Goal: Task Accomplishment & Management: Manage account settings

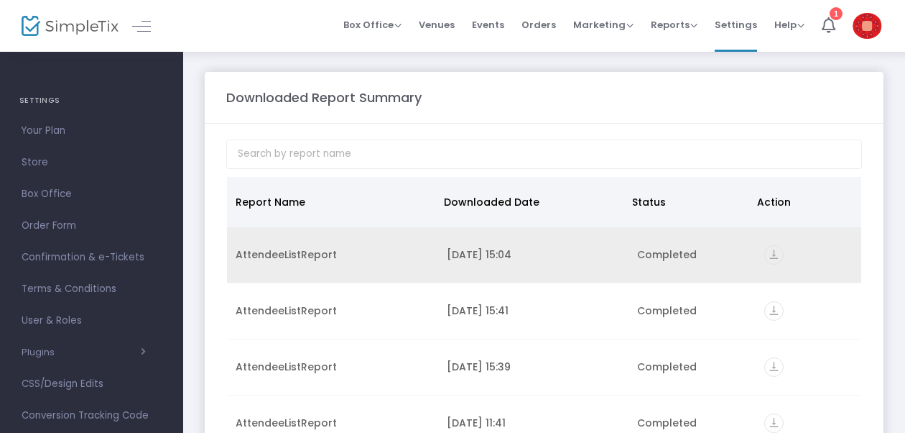
click at [765, 246] on icon "vertical_align_bottom" at bounding box center [774, 254] width 19 height 19
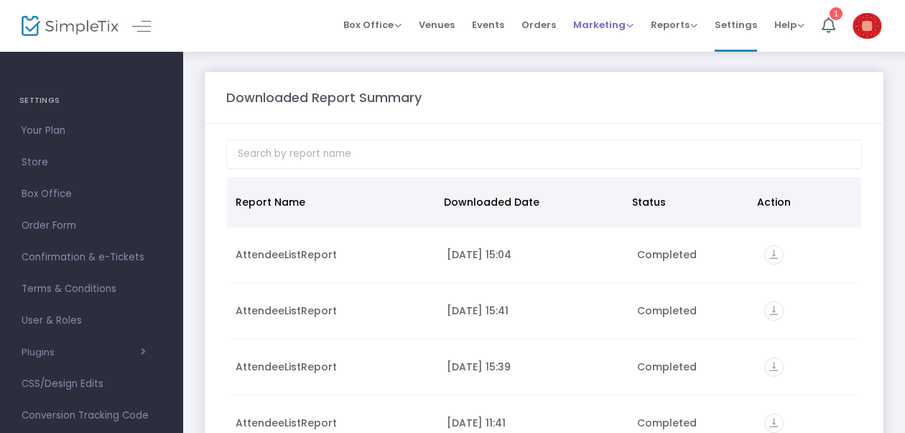
click at [609, 24] on span "Marketing" at bounding box center [603, 25] width 60 height 14
click at [607, 46] on li "Promo Codes" at bounding box center [630, 48] width 115 height 28
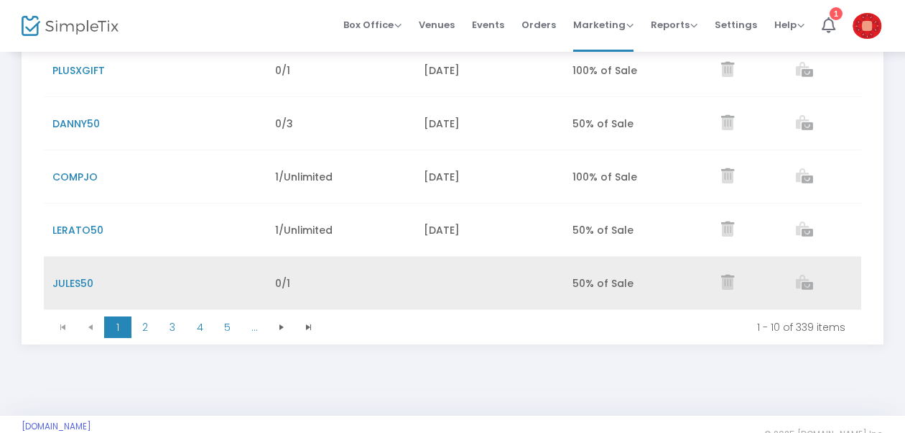
scroll to position [497, 0]
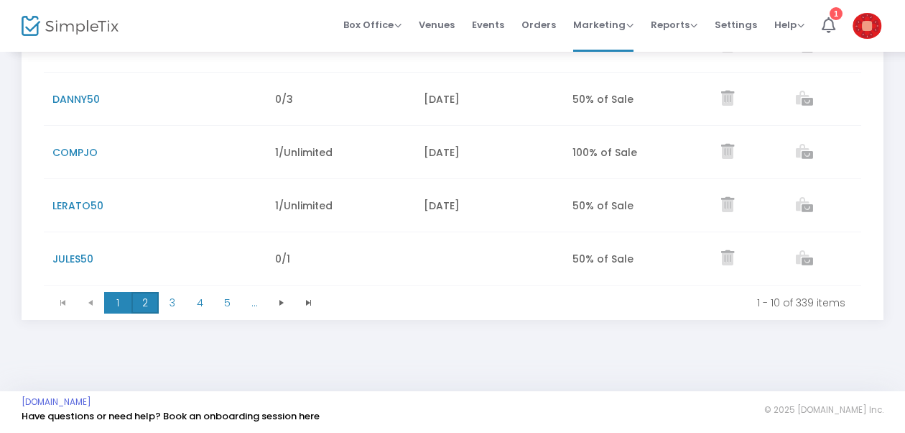
click at [147, 299] on span "2" at bounding box center [145, 303] width 27 height 22
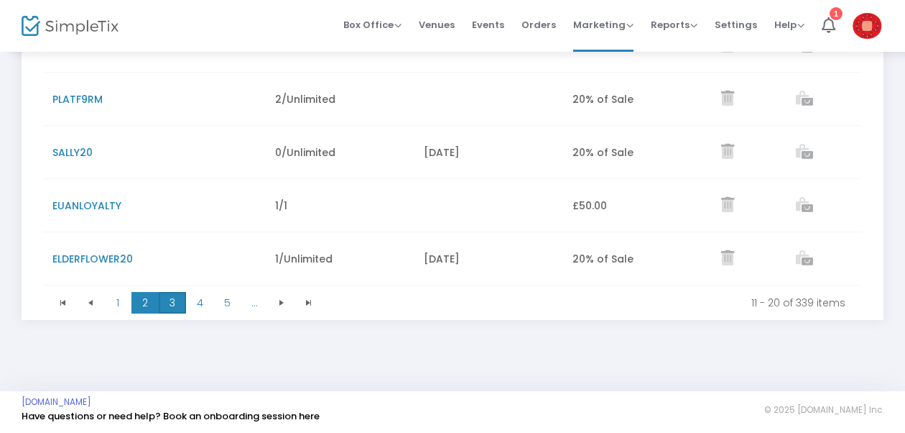
click at [172, 296] on span "3" at bounding box center [172, 303] width 27 height 22
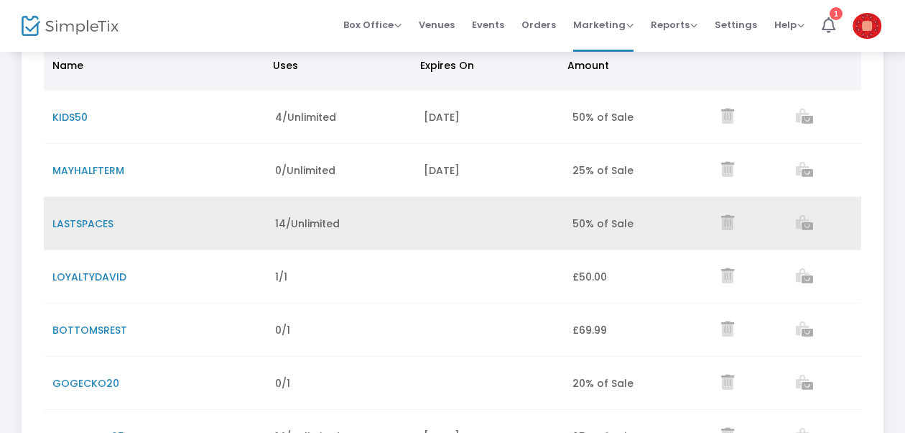
scroll to position [138, 0]
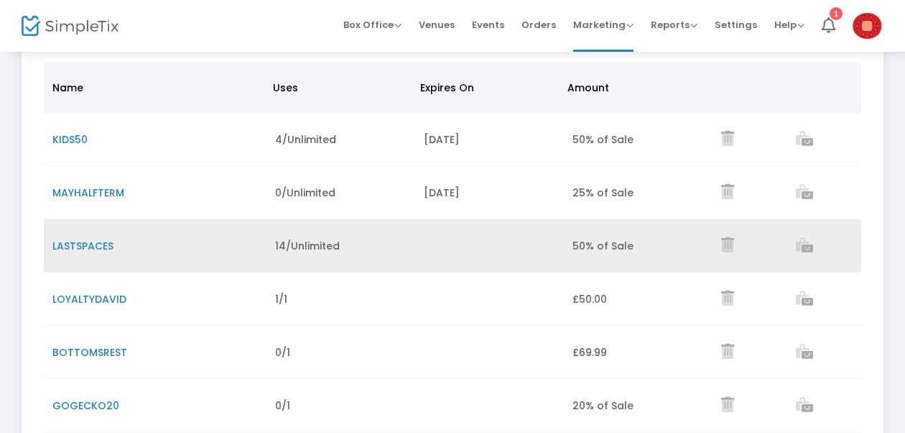
click at [108, 247] on span "LASTSPACES" at bounding box center [82, 246] width 61 height 14
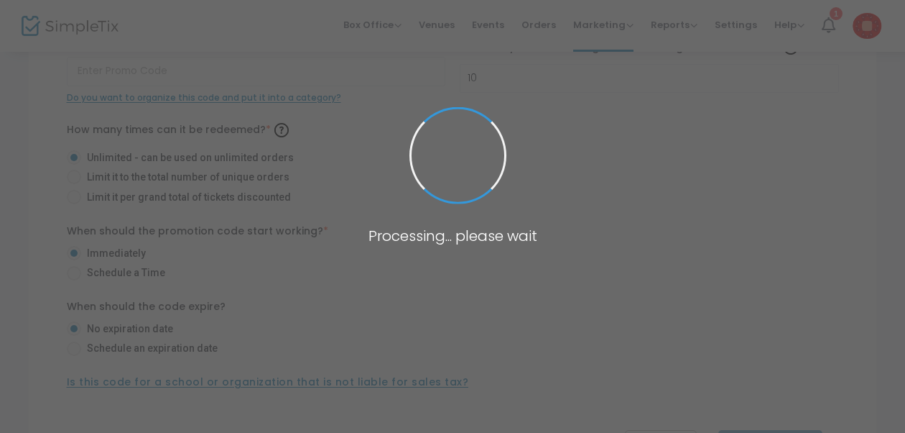
type input "LASTSPACES"
type input "4"
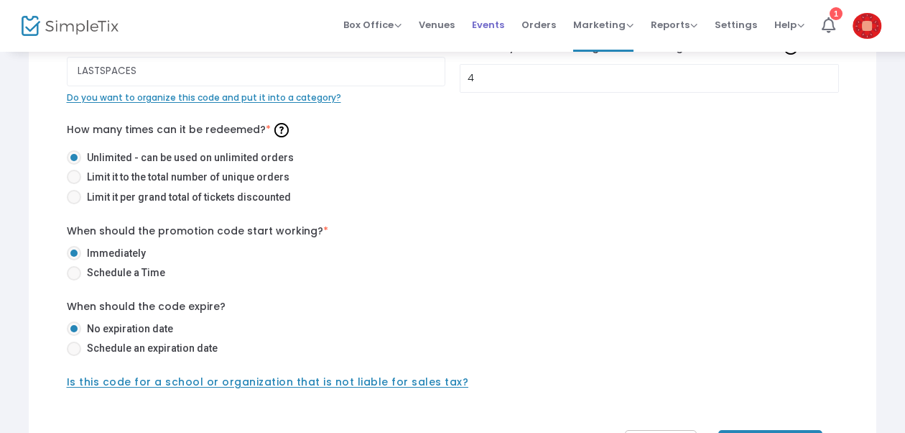
click at [488, 27] on span "Events" at bounding box center [488, 24] width 32 height 37
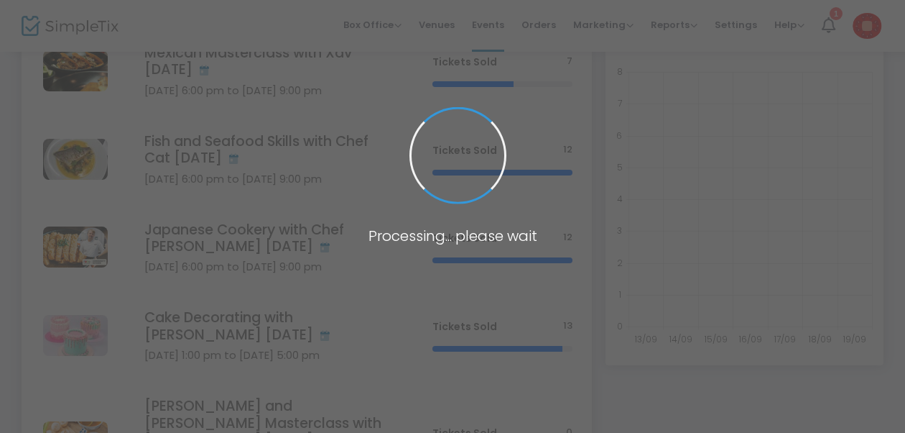
scroll to position [358, 0]
